Goal: Task Accomplishment & Management: Use online tool/utility

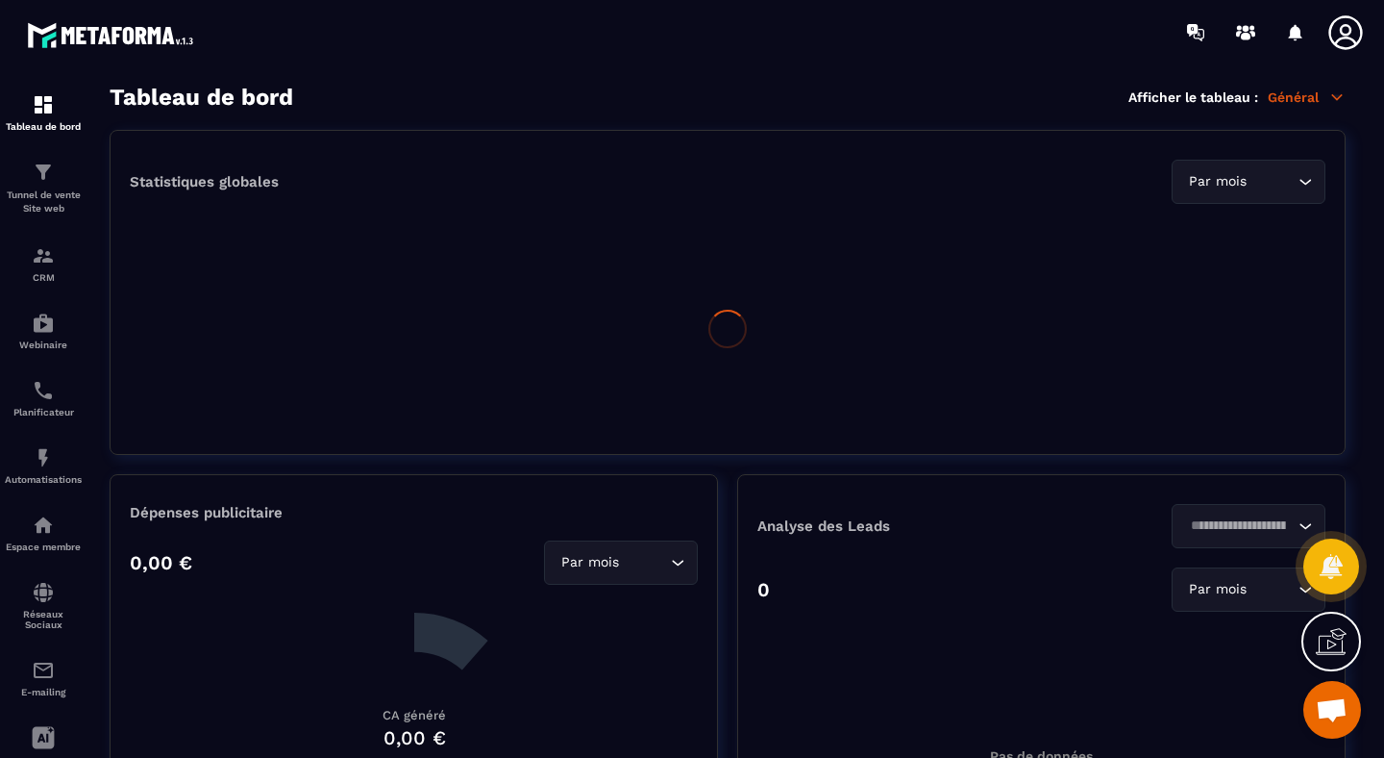
click at [1330, 101] on icon at bounding box center [1337, 96] width 17 height 17
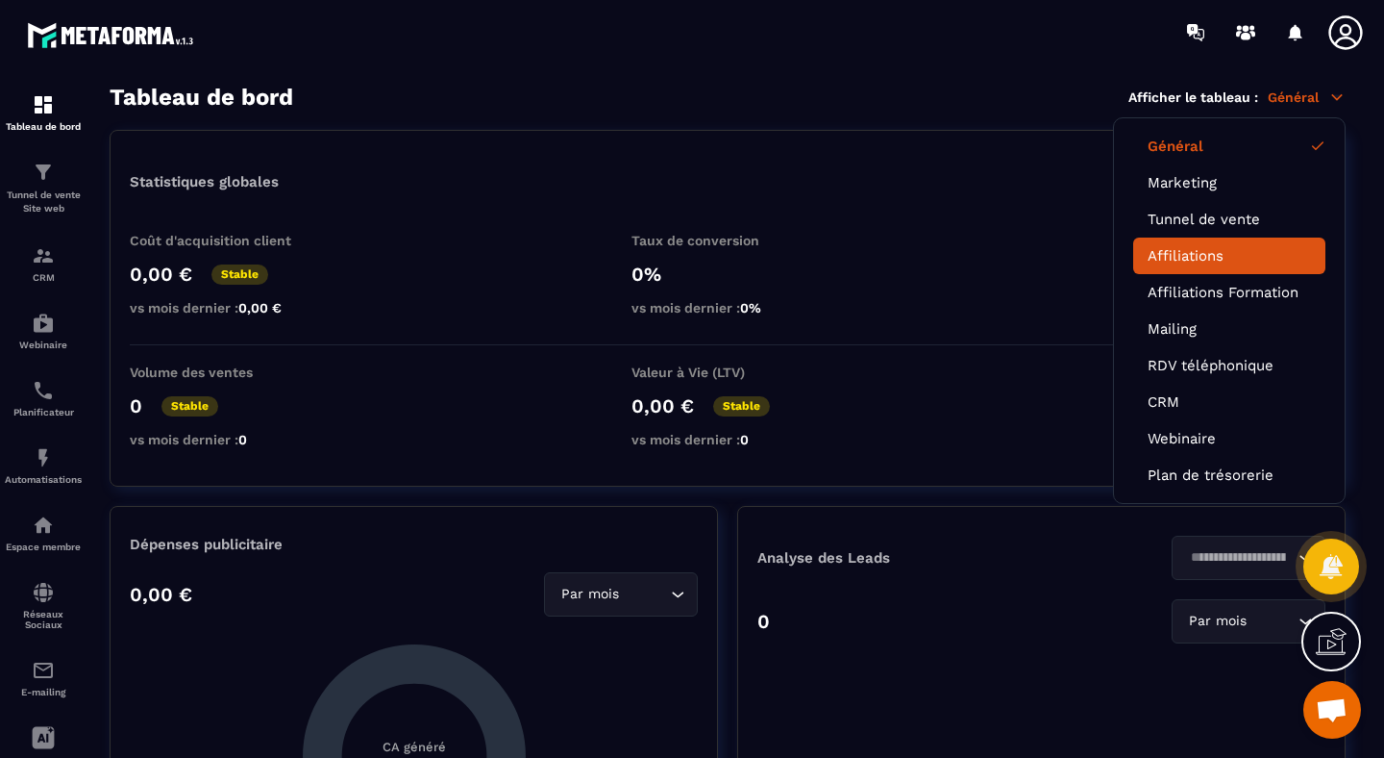
click at [1196, 258] on link "Affiliations" at bounding box center [1229, 255] width 163 height 17
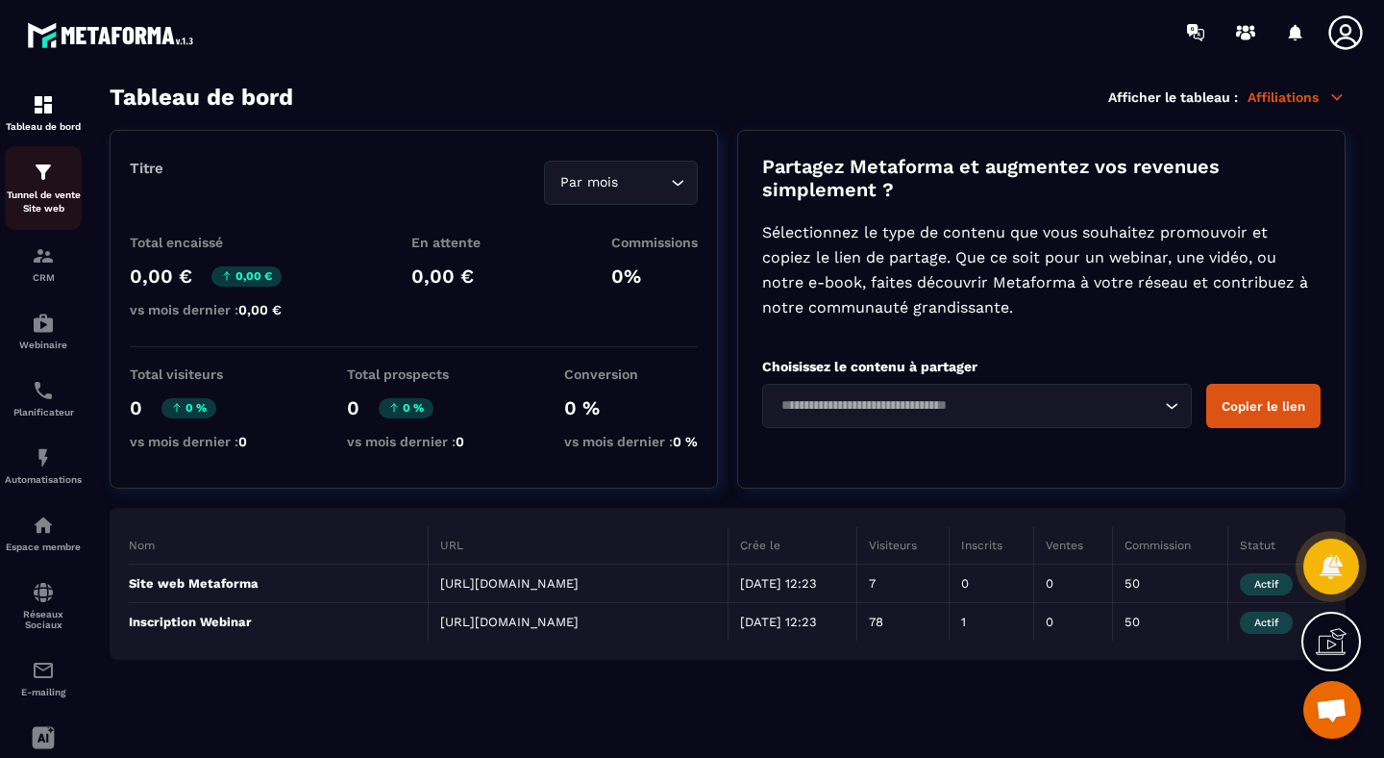
click at [44, 161] on link "Tunnel de vente Site web" at bounding box center [43, 188] width 77 height 84
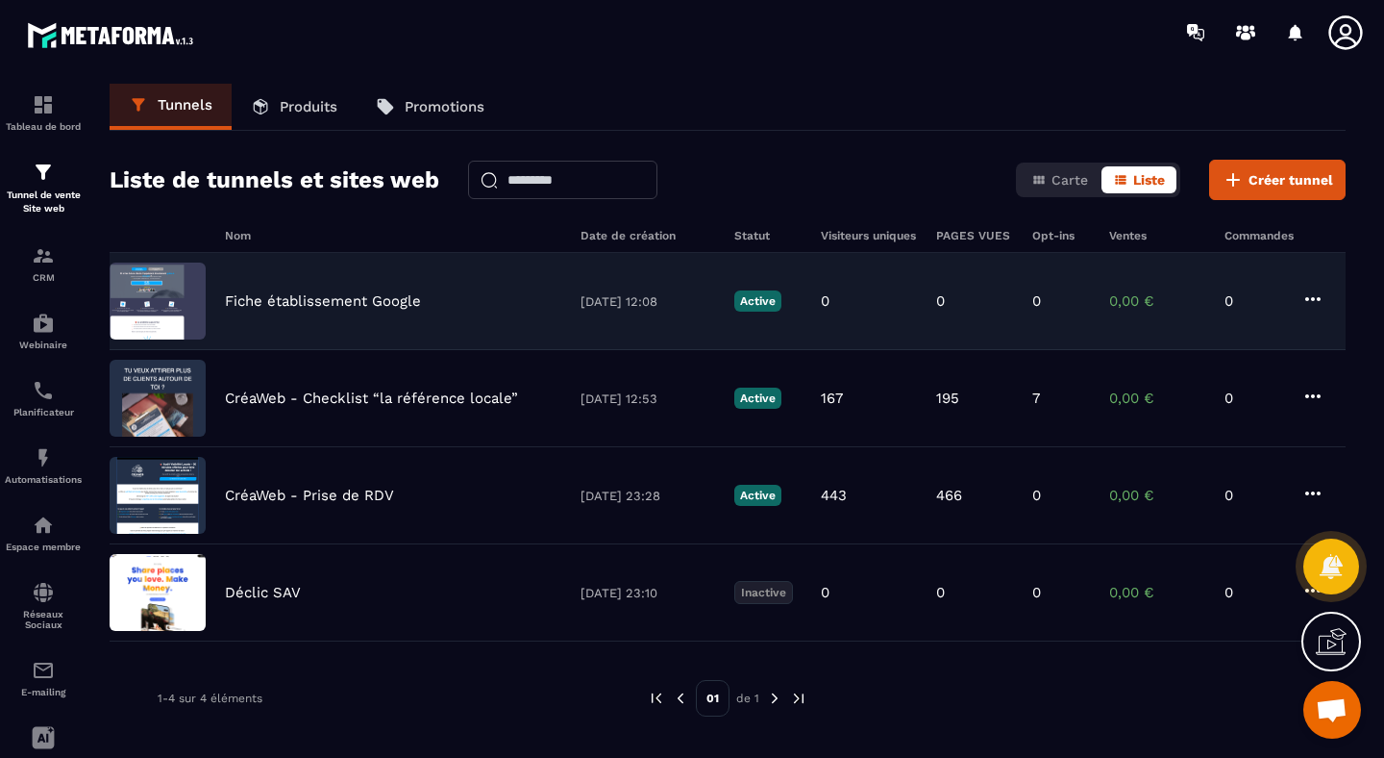
click at [309, 297] on p "Fiche établissement Google" at bounding box center [323, 300] width 196 height 17
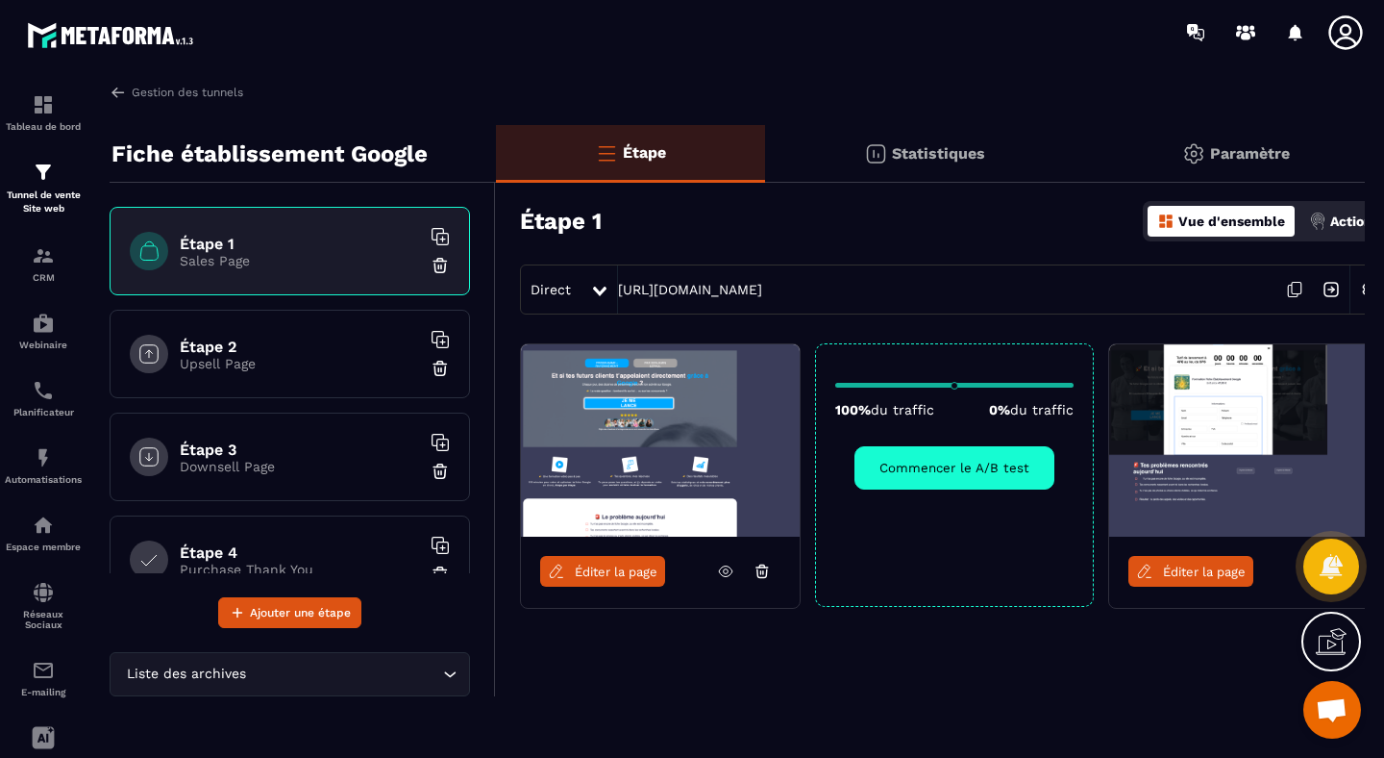
click at [632, 574] on span "Éditer la page" at bounding box center [616, 571] width 83 height 14
